Goal: Transaction & Acquisition: Purchase product/service

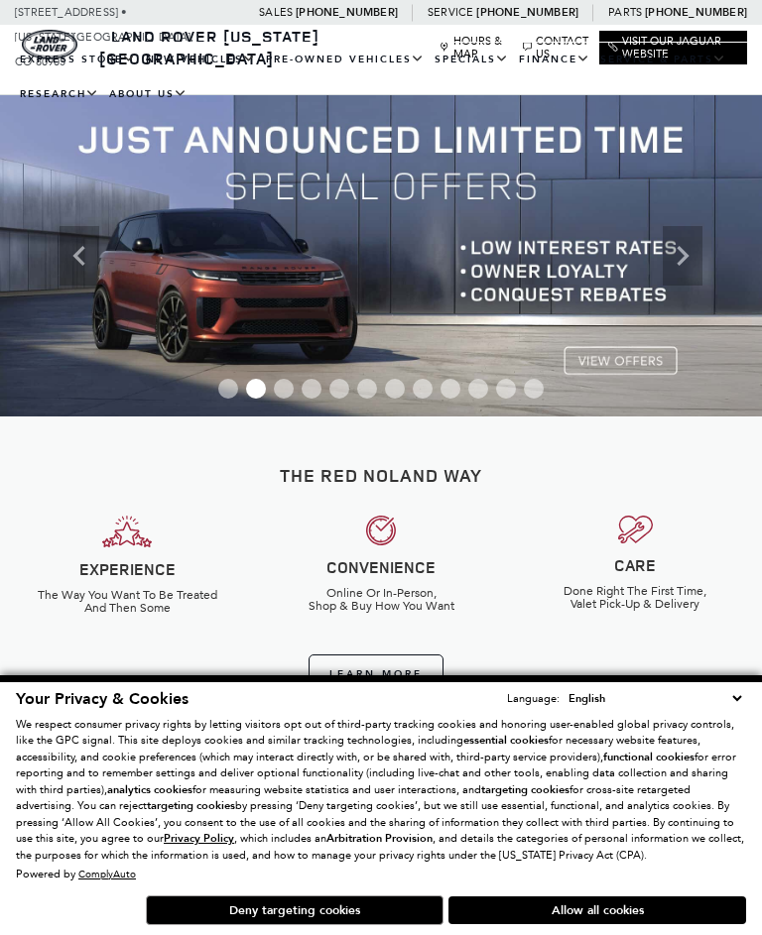
click at [328, 918] on button "Deny targeting cookies" at bounding box center [295, 911] width 298 height 30
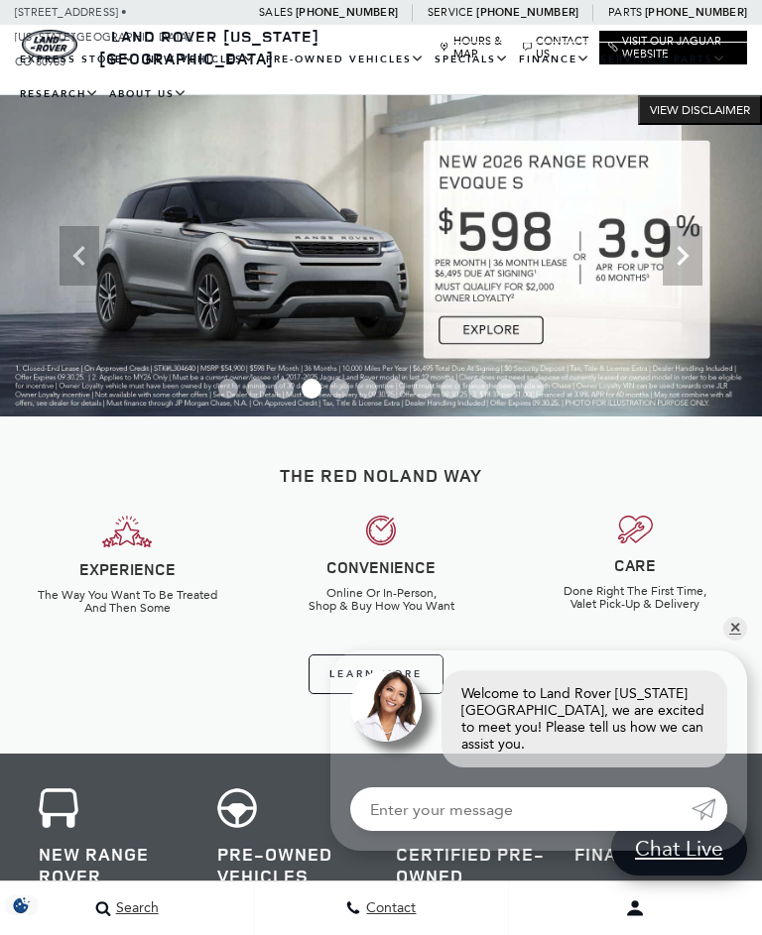
click at [0, 0] on link "View All Pre-Owned Vehicles" at bounding box center [0, 0] width 0 height 0
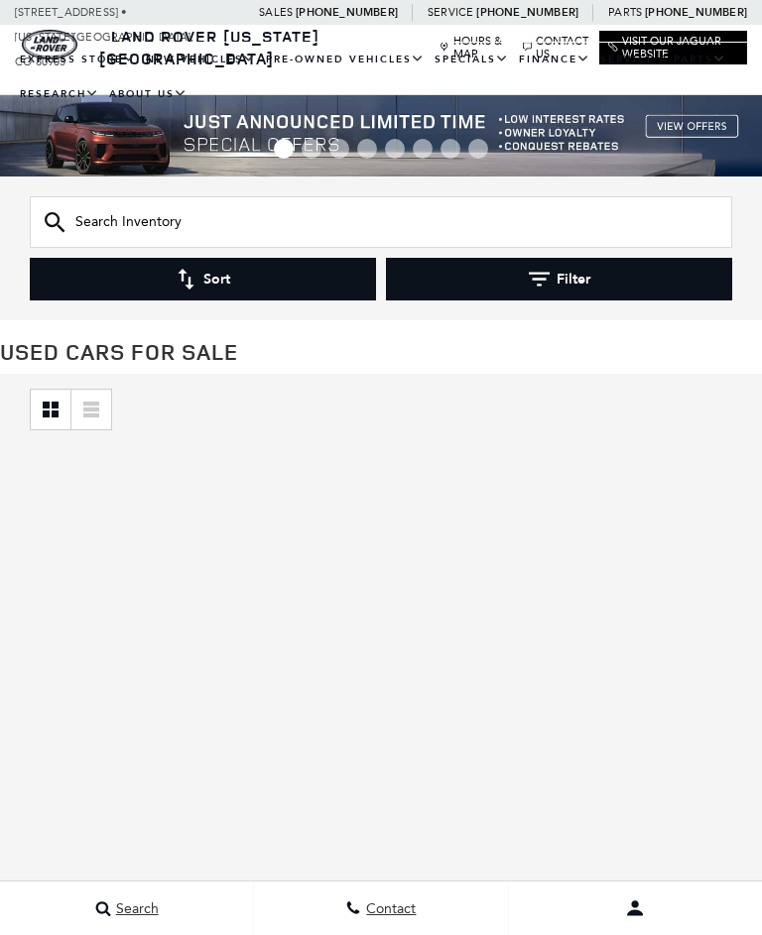
click at [134, 223] on input "text" at bounding box center [381, 222] width 702 height 52
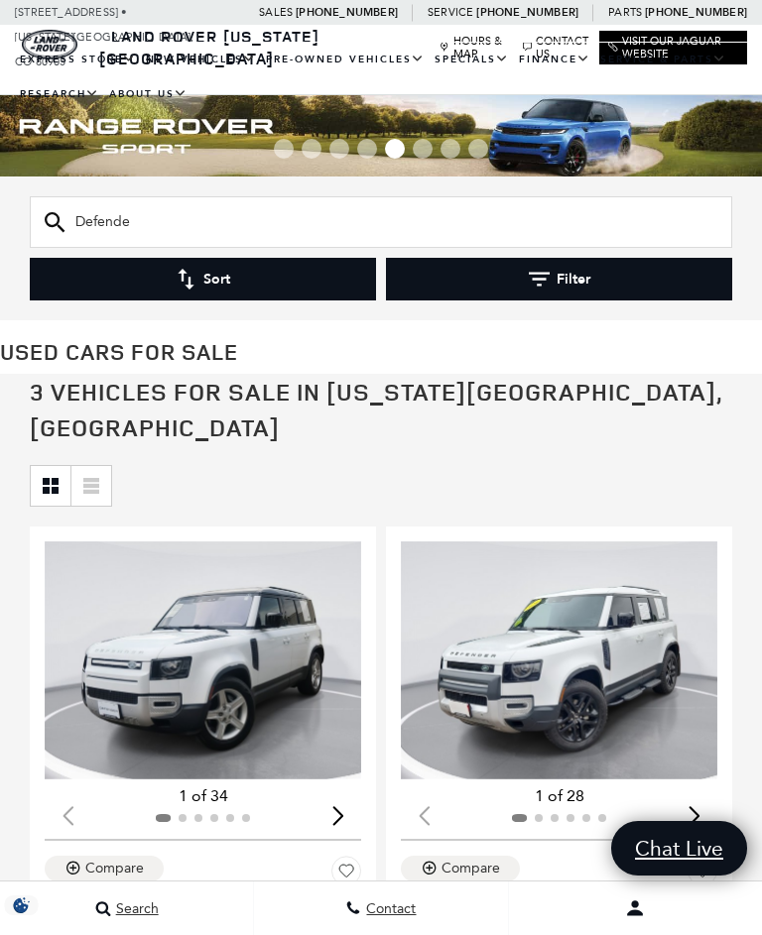
type input "Defender"
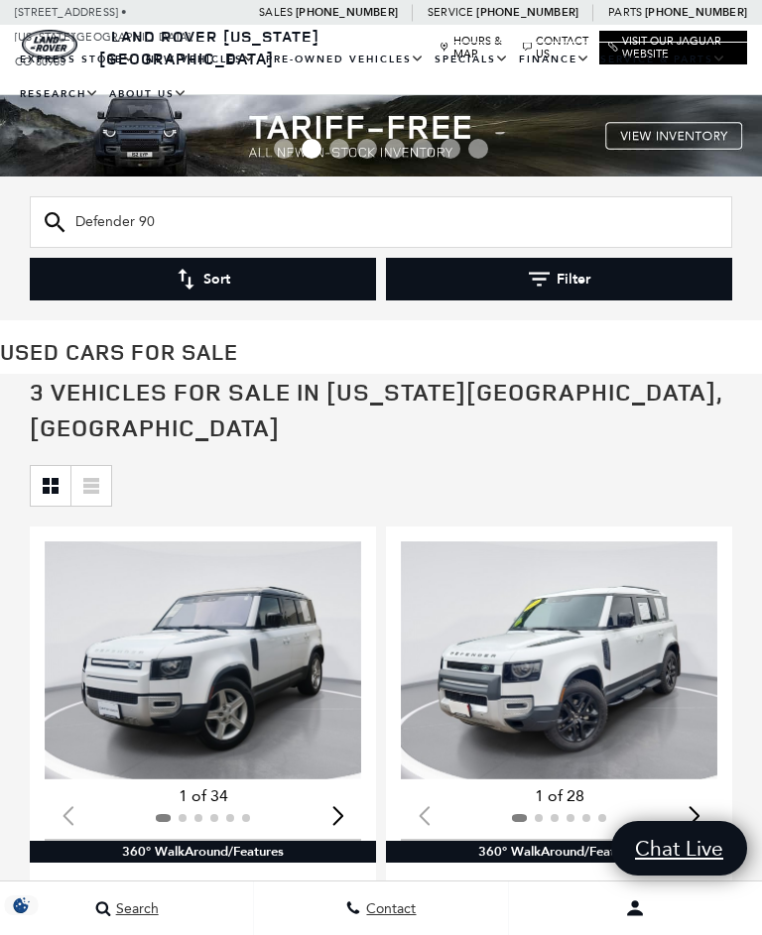
click at [188, 220] on input "Defender 90" at bounding box center [381, 222] width 702 height 52
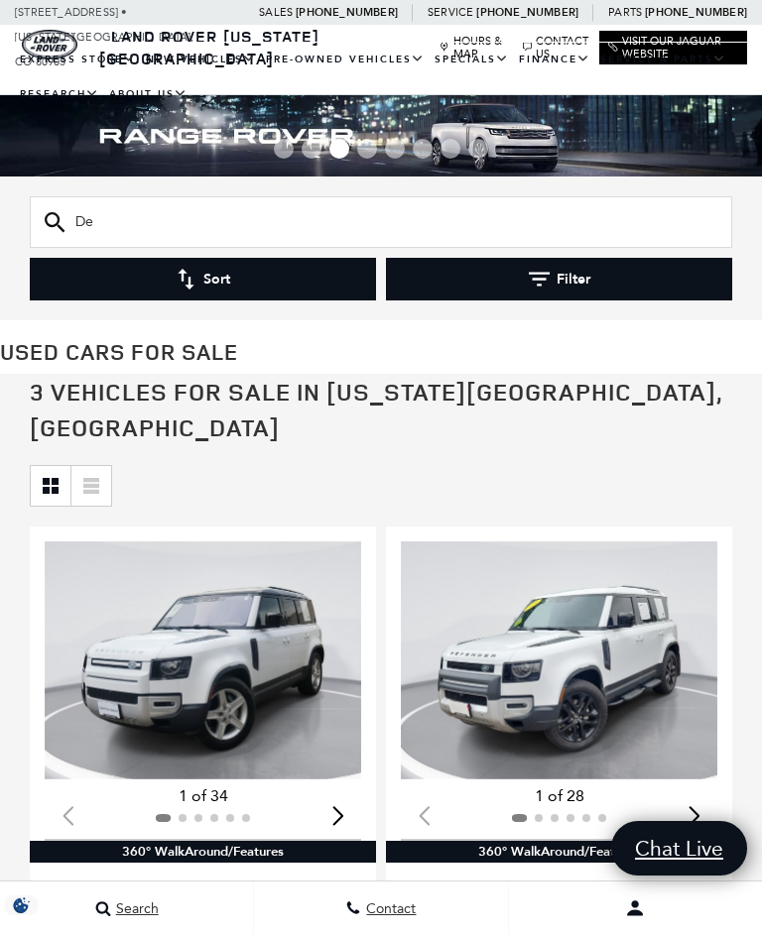
type input "D"
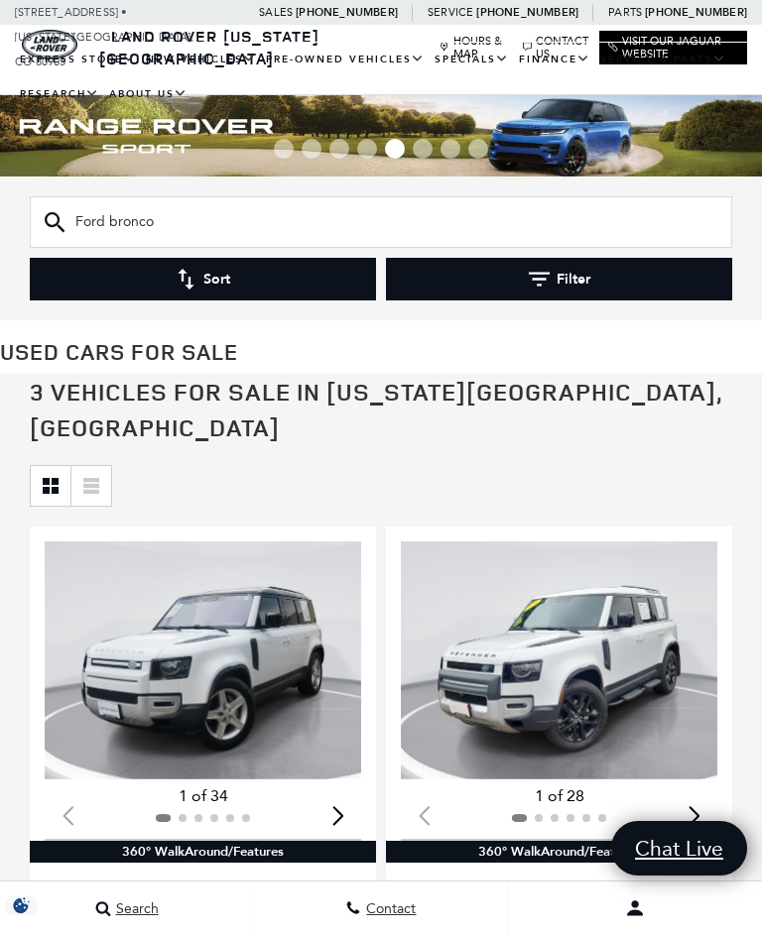
type input "Ford bronco"
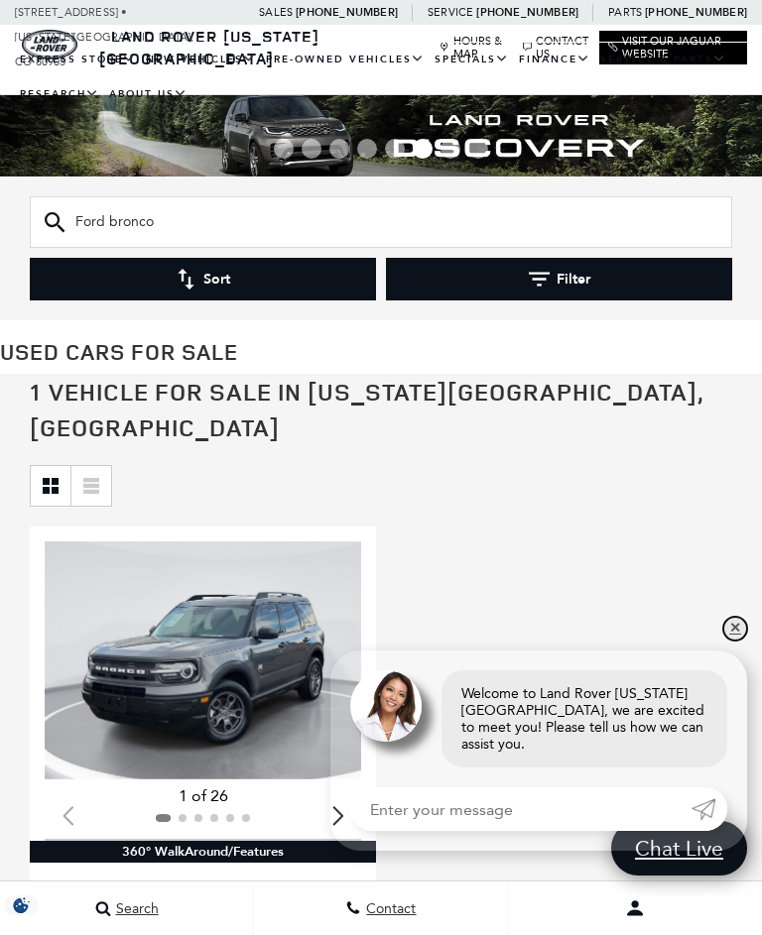
click at [740, 641] on link "✕" at bounding box center [735, 629] width 24 height 24
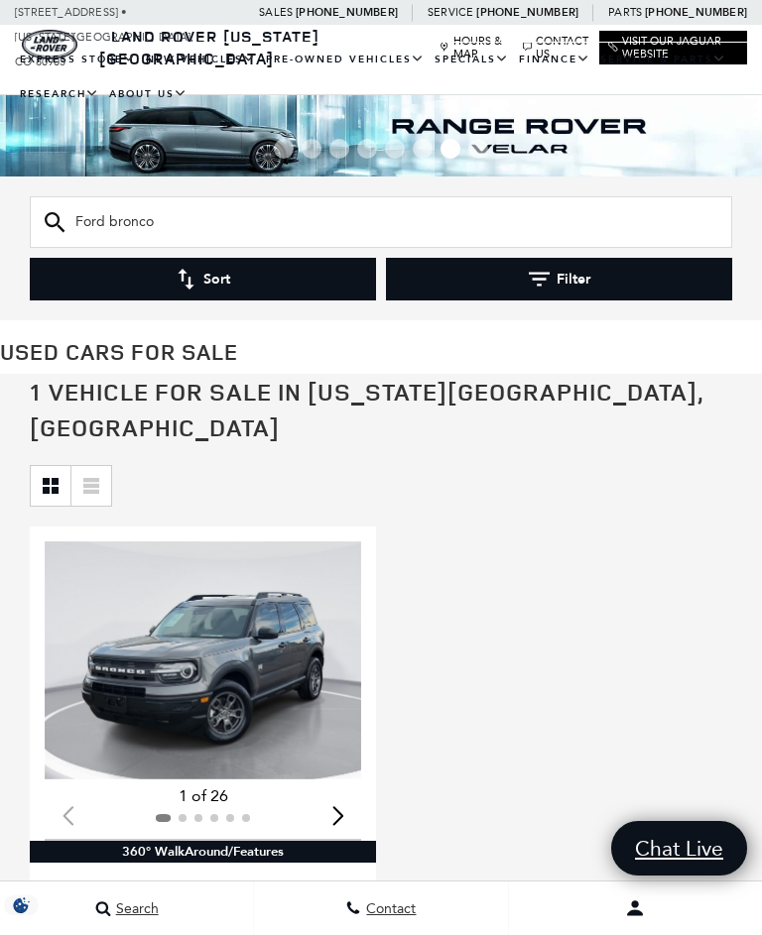
click at [257, 631] on img "1 / 2" at bounding box center [203, 660] width 316 height 237
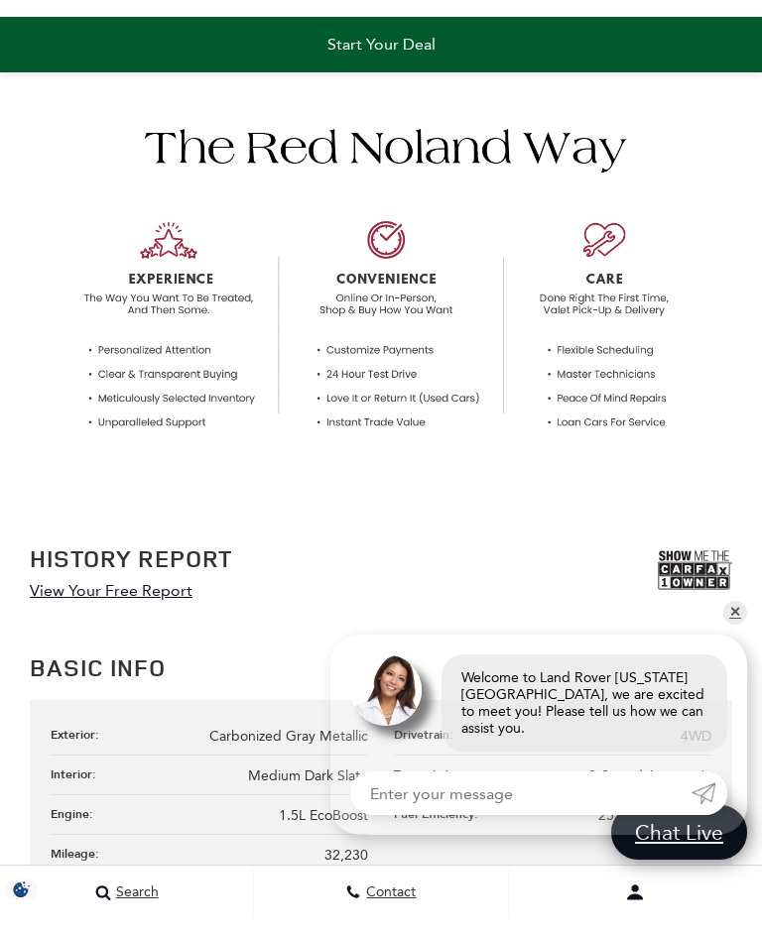
scroll to position [1382, 0]
